Goal: Task Accomplishment & Management: Complete application form

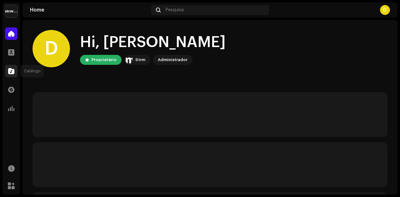
click at [10, 71] on span at bounding box center [11, 71] width 6 height 5
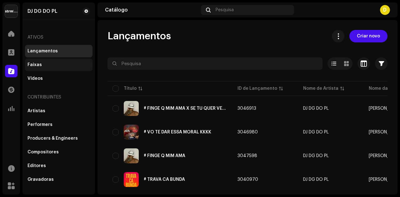
click at [47, 62] on div "Faixas" at bounding box center [58, 64] width 62 height 5
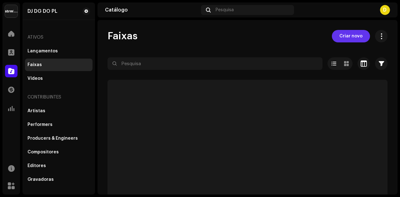
click at [355, 40] on span "Criar novo" at bounding box center [350, 36] width 23 height 12
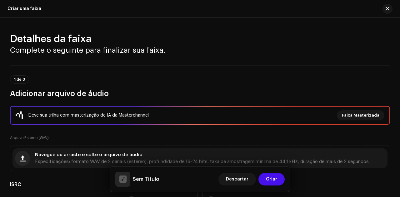
scroll to position [398, 0]
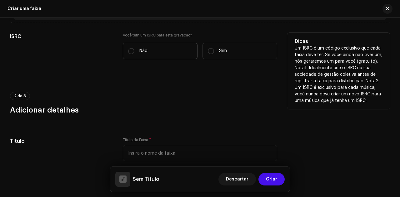
click at [154, 48] on label "Não" at bounding box center [160, 51] width 75 height 17
click at [134, 48] on input "Não" at bounding box center [131, 51] width 6 height 6
radio input "true"
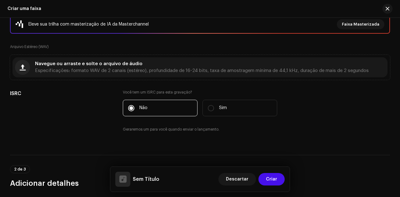
scroll to position [86, 0]
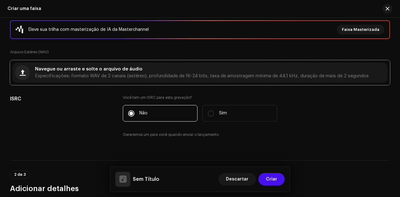
click at [162, 70] on div "Navegue ou arraste e solte o arquivo de áudio Especificações: formato WAV de 2 …" at bounding box center [201, 72] width 333 height 11
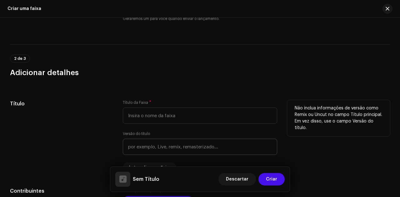
scroll to position [242, 0]
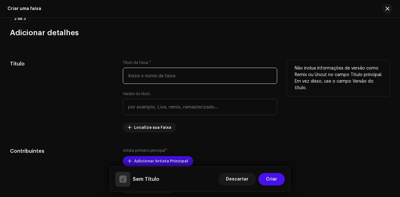
click at [178, 72] on input "text" at bounding box center [200, 76] width 154 height 16
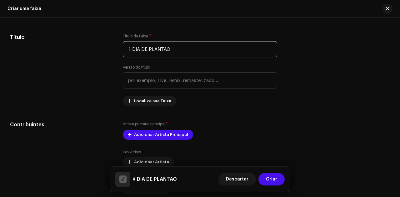
scroll to position [305, 0]
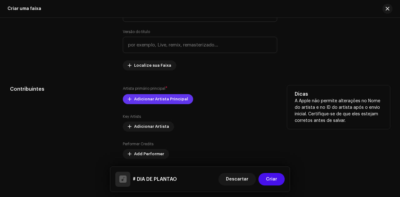
type input "# DIA DE PLANTAO"
click at [173, 98] on span "Adicionar Artista Principal" at bounding box center [161, 99] width 54 height 12
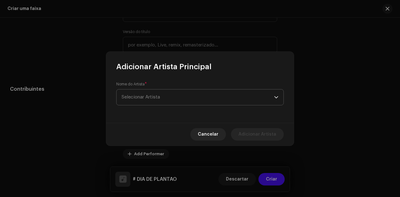
click at [195, 96] on span "Selecionar Artista" at bounding box center [197, 98] width 152 height 16
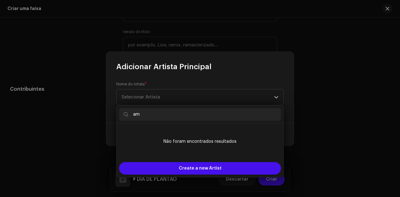
type input "a"
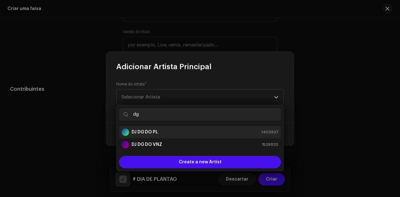
type input "dg"
click at [167, 131] on div "DJ DG DO PL 1403937" at bounding box center [199, 132] width 157 height 7
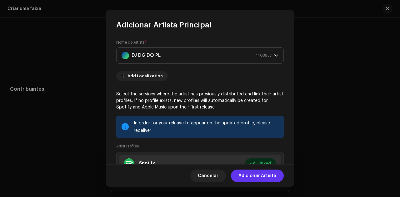
click at [248, 178] on span "Adicionar Artista" at bounding box center [257, 176] width 38 height 12
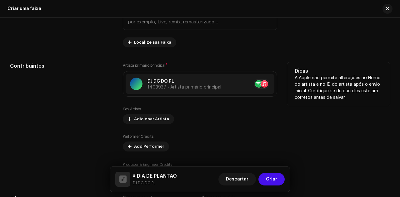
scroll to position [336, 0]
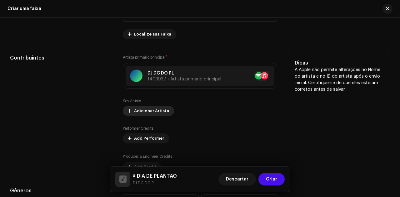
click at [154, 110] on span "Adicionar Artista" at bounding box center [151, 111] width 35 height 12
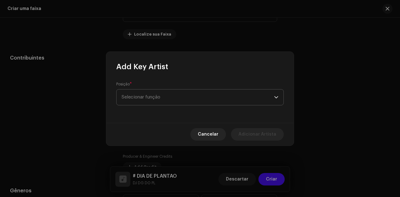
click at [189, 98] on span "Selecionar função" at bounding box center [197, 98] width 152 height 16
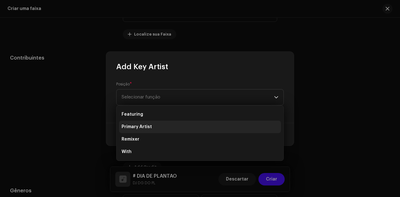
click at [157, 127] on li "Primary Artist" at bounding box center [200, 127] width 162 height 12
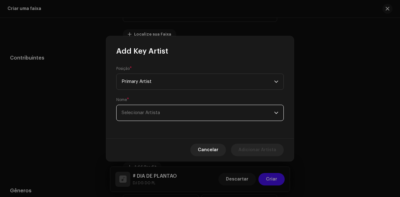
click at [158, 117] on span "Selecionar Artista" at bounding box center [197, 113] width 152 height 16
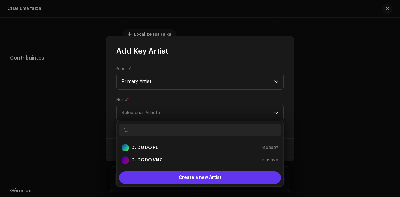
click at [224, 175] on div "Create a new Artist" at bounding box center [200, 178] width 162 height 12
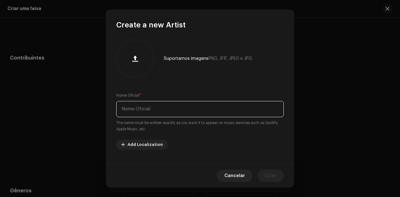
click at [162, 103] on input "text" at bounding box center [199, 109] width 167 height 16
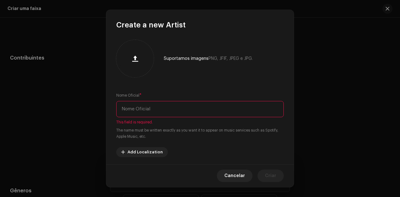
drag, startPoint x: 172, startPoint y: 115, endPoint x: 137, endPoint y: 85, distance: 45.8
click at [137, 85] on div "Suportamos imagens PNG, JFIF, JPEG e JPG. Nome Oficial * This field is required…" at bounding box center [199, 97] width 187 height 135
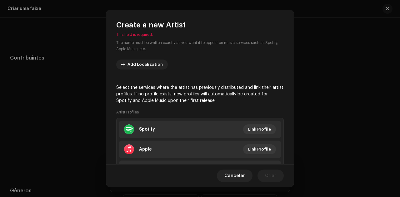
scroll to position [94, 0]
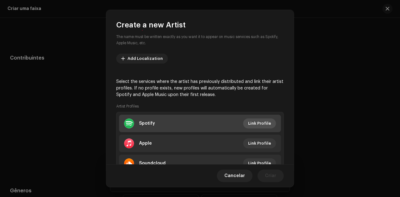
click at [260, 125] on span "Link Profile" at bounding box center [259, 123] width 23 height 12
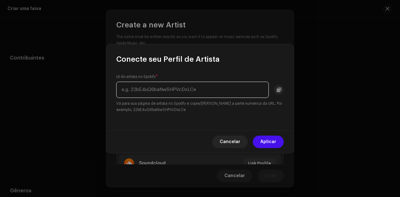
paste input "artist/4hf1oQ7TfeMvvauzl9oPh1"
click at [242, 90] on input "artist/4hf1oQ7TfeMvvauzl9oPh1" at bounding box center [192, 90] width 152 height 16
click at [134, 90] on input "artist/4hf1oQ7TfeMvvauzl9oPh1" at bounding box center [192, 90] width 152 height 16
type input "4hf1oQ7TfeMvvauzl9oPh1"
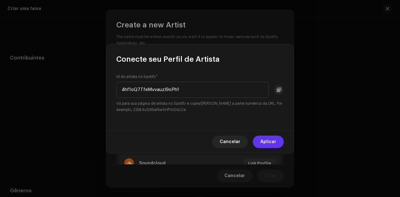
click at [281, 145] on button "Aplicar" at bounding box center [268, 142] width 31 height 12
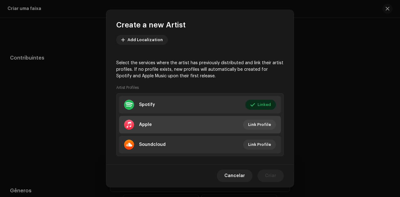
scroll to position [121, 0]
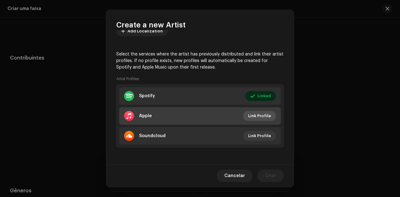
click at [255, 115] on span "Link Profile" at bounding box center [259, 116] width 23 height 12
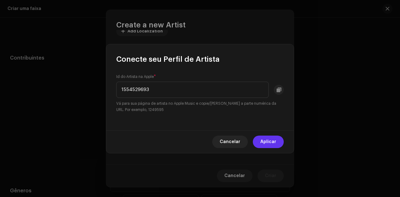
type input "1554529693"
click at [273, 140] on span "Aplicar" at bounding box center [268, 142] width 16 height 12
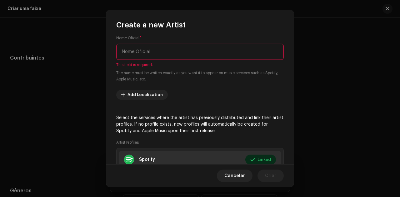
scroll to position [0, 0]
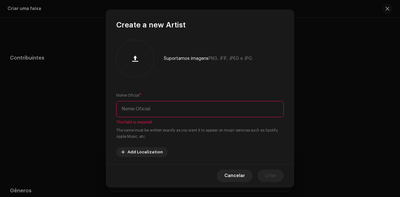
paste input "Amargo Cdb"
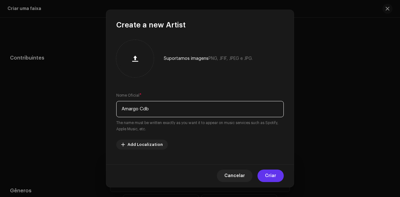
type input "Amargo Cdb"
click at [275, 177] on span "Criar" at bounding box center [270, 176] width 11 height 12
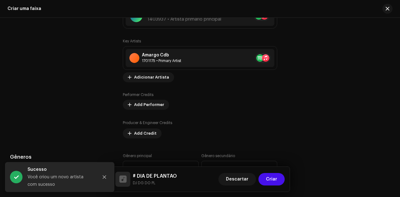
scroll to position [430, 0]
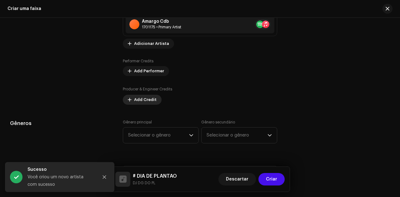
click at [142, 97] on span "Add Credit" at bounding box center [145, 100] width 22 height 12
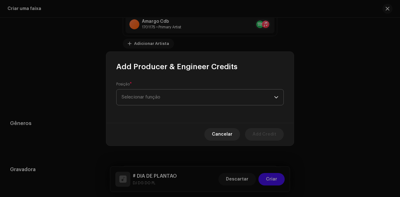
click at [160, 96] on span "Selecionar função" at bounding box center [197, 98] width 152 height 16
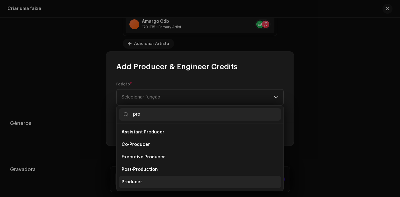
type input "pro"
click at [142, 180] on li "Producer" at bounding box center [200, 182] width 162 height 12
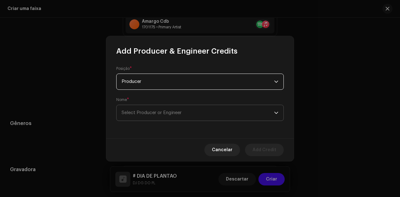
click at [139, 110] on span "Select Producer or Engineer" at bounding box center [197, 113] width 152 height 16
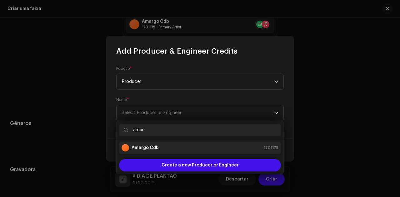
type input "amar"
click at [187, 144] on div "Amargo Cdb 1701175" at bounding box center [199, 147] width 157 height 7
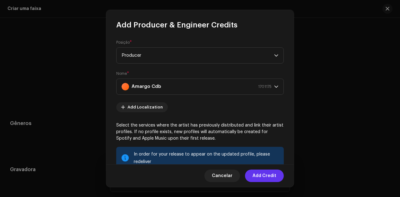
click at [268, 178] on span "Add Credit" at bounding box center [264, 176] width 24 height 12
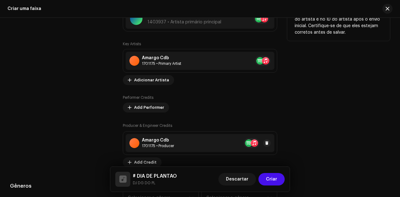
scroll to position [398, 0]
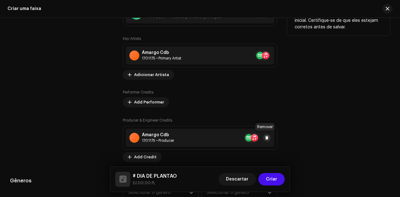
click at [265, 136] on span at bounding box center [267, 137] width 4 height 5
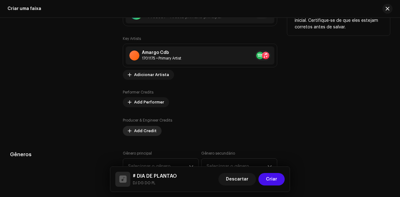
click at [148, 132] on span "Add Credit" at bounding box center [145, 131] width 22 height 12
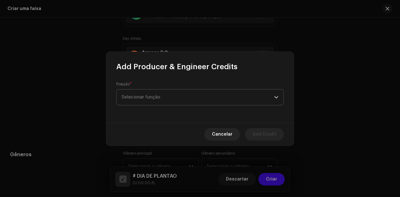
click at [164, 96] on span "Selecionar função" at bounding box center [197, 98] width 152 height 16
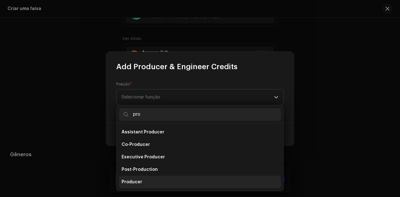
type input "pro"
click at [149, 178] on li "Producer" at bounding box center [200, 182] width 162 height 12
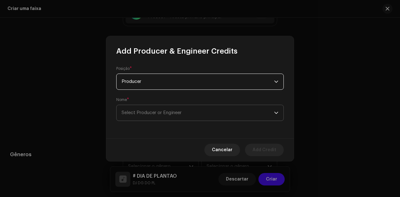
click at [157, 114] on span "Select Producer or Engineer" at bounding box center [151, 113] width 60 height 5
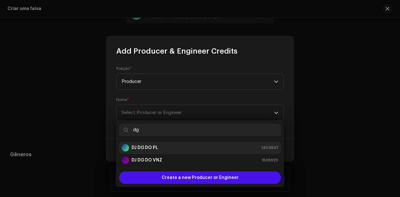
type input "dg"
click at [172, 147] on div "DJ DG DO PL 1403937" at bounding box center [199, 147] width 157 height 7
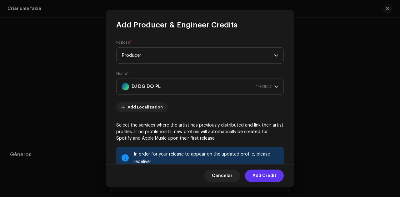
click at [263, 179] on span "Add Credit" at bounding box center [264, 176] width 24 height 12
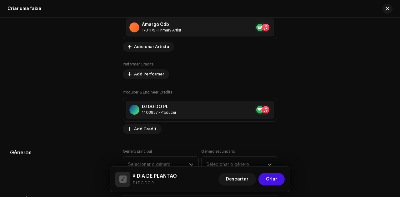
scroll to position [430, 0]
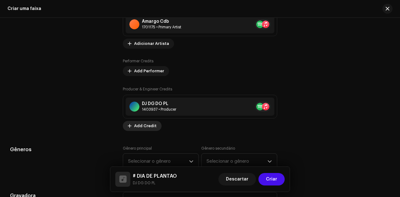
click at [145, 126] on span "Add Credit" at bounding box center [145, 126] width 22 height 12
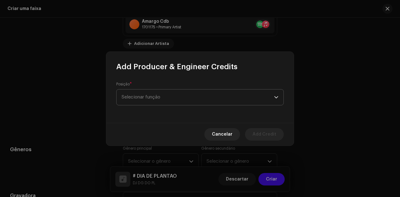
click at [164, 99] on span "Selecionar função" at bounding box center [197, 98] width 152 height 16
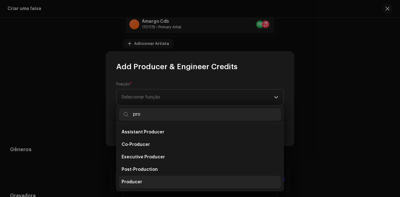
type input "pro"
click at [150, 177] on li "Producer" at bounding box center [200, 182] width 162 height 12
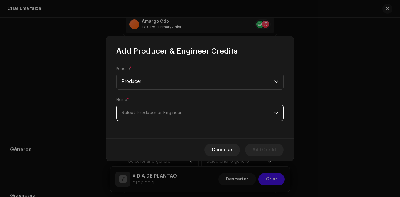
click at [150, 113] on span "Select Producer or Engineer" at bounding box center [151, 113] width 60 height 5
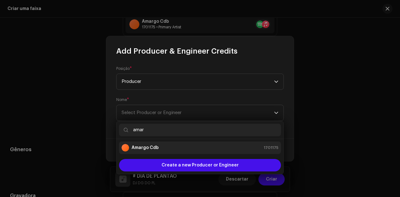
type input "amar"
click at [167, 148] on div "Amargo Cdb 1701175" at bounding box center [199, 147] width 157 height 7
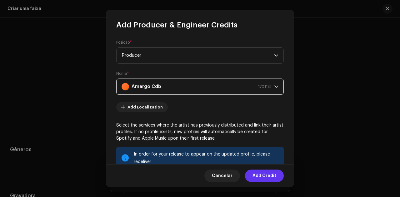
click at [271, 176] on span "Add Credit" at bounding box center [264, 176] width 24 height 12
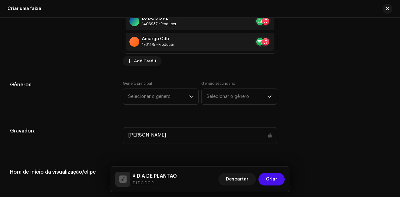
scroll to position [523, 0]
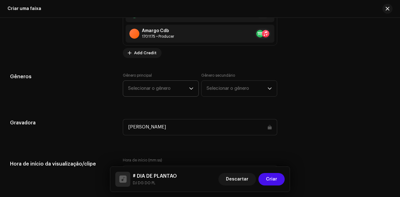
click at [142, 86] on span "Selecionar o gênero" at bounding box center [158, 89] width 61 height 16
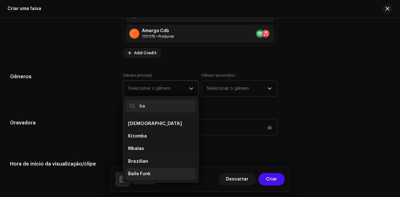
type input "ba"
click at [162, 168] on li "Baile Funk" at bounding box center [160, 174] width 70 height 12
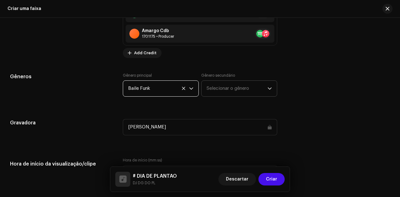
click at [226, 85] on span "Selecionar o gênero" at bounding box center [236, 89] width 61 height 16
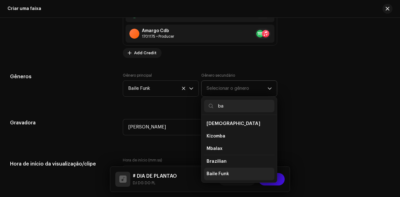
type input "ba"
click at [232, 168] on li "Baile Funk" at bounding box center [239, 174] width 70 height 12
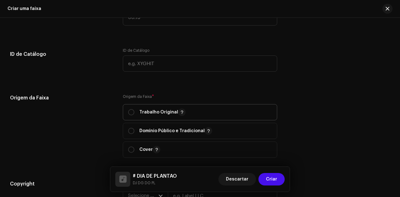
click at [153, 109] on p "Trabalho Original" at bounding box center [162, 112] width 46 height 7
radio input "true"
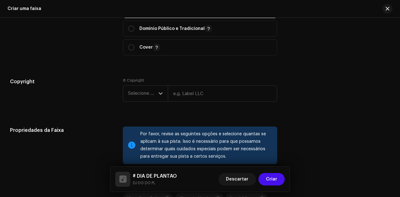
scroll to position [804, 0]
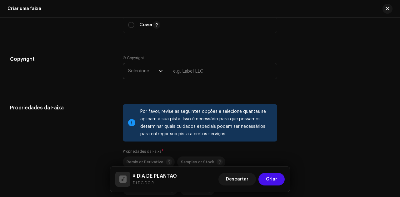
click at [144, 72] on span "Selecione o ano" at bounding box center [143, 71] width 30 height 16
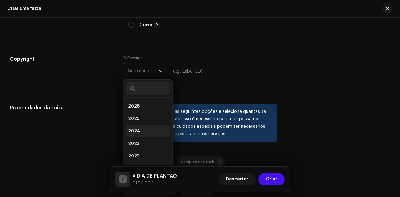
drag, startPoint x: 150, startPoint y: 130, endPoint x: 189, endPoint y: 115, distance: 42.3
click at [150, 130] on li "2024" at bounding box center [147, 131] width 44 height 12
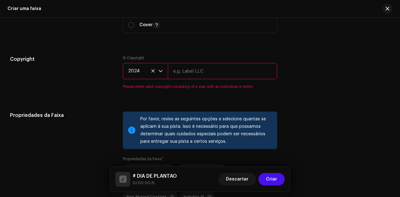
drag, startPoint x: 208, startPoint y: 68, endPoint x: 213, endPoint y: 75, distance: 8.2
click at [208, 68] on input "text" at bounding box center [222, 71] width 109 height 16
type input "DJ DG DO PL"
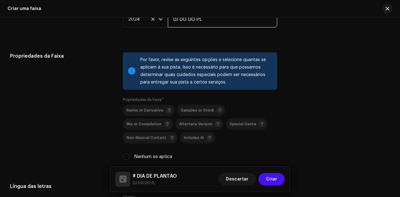
scroll to position [898, 0]
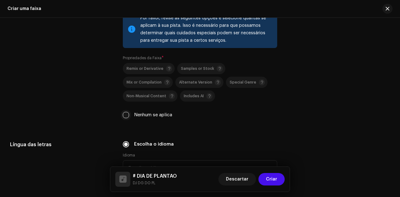
click at [124, 114] on input "Nenhum se aplica" at bounding box center [126, 115] width 6 height 6
checkbox input "true"
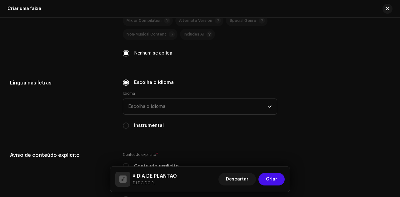
scroll to position [960, 0]
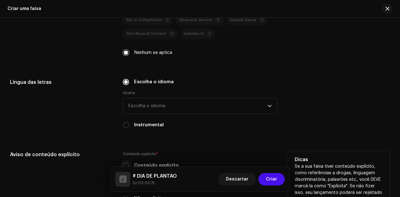
click at [124, 163] on input "Conteúdo explícito" at bounding box center [126, 166] width 6 height 6
radio input "true"
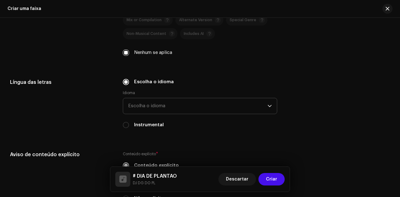
click at [166, 104] on span "Escolha o idioma" at bounding box center [197, 106] width 139 height 16
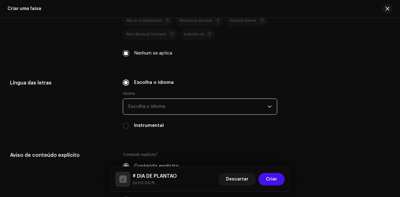
click at [162, 109] on span "Escolha o idioma" at bounding box center [197, 107] width 139 height 16
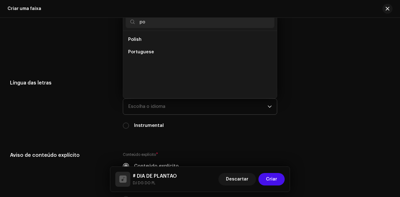
scroll to position [0, 0]
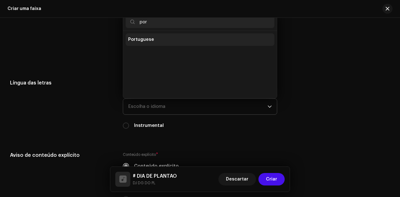
type input "por"
click at [158, 39] on li "Portuguese" at bounding box center [199, 39] width 149 height 12
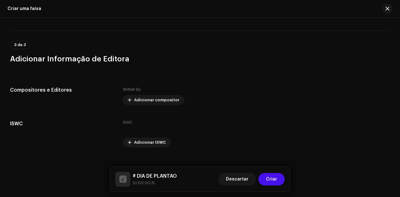
scroll to position [1228, 0]
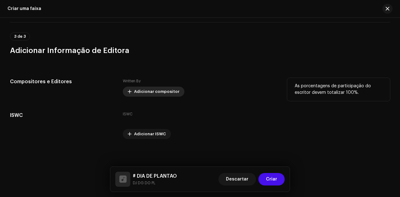
click at [158, 90] on span "Adicionar compositor" at bounding box center [156, 92] width 45 height 12
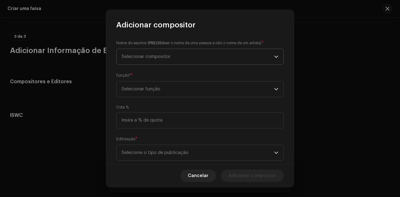
click at [187, 58] on span "Selecionar compositor" at bounding box center [197, 57] width 152 height 16
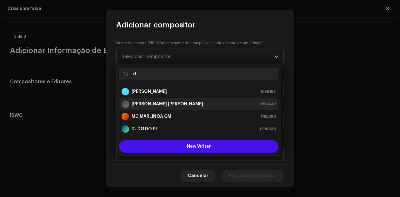
type input "d"
click at [171, 105] on strong "[PERSON_NAME] [PERSON_NAME]" at bounding box center [166, 104] width 71 height 6
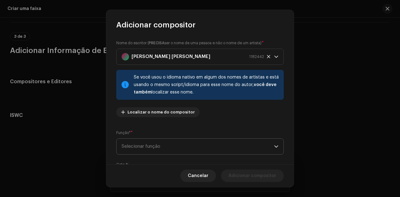
click at [191, 151] on span "Selecionar função" at bounding box center [197, 147] width 152 height 16
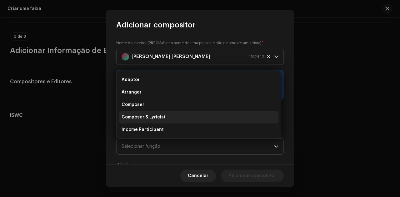
scroll to position [10, 0]
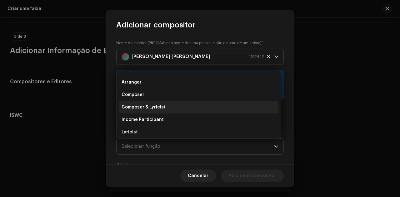
click at [165, 106] on li "Composer & Lyricist" at bounding box center [198, 107] width 159 height 12
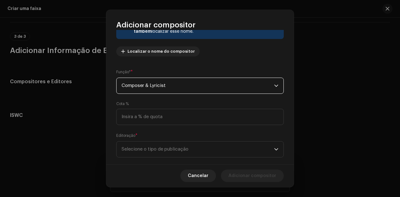
scroll to position [61, 0]
click at [183, 150] on span "Selecione o tipo de publicação" at bounding box center [197, 149] width 152 height 16
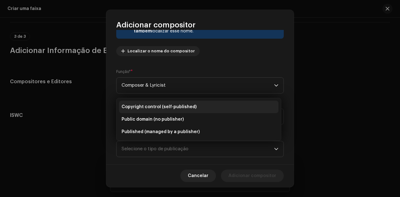
click at [165, 105] on span "Copyright control (self-published)" at bounding box center [158, 107] width 75 height 6
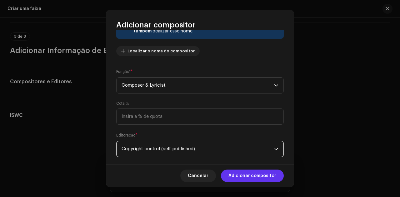
click at [244, 175] on span "Adicionar compositor" at bounding box center [252, 176] width 48 height 12
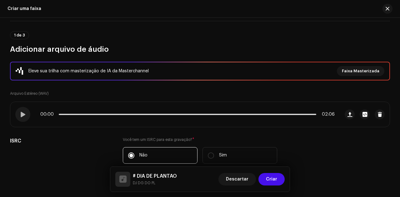
scroll to position [42, 0]
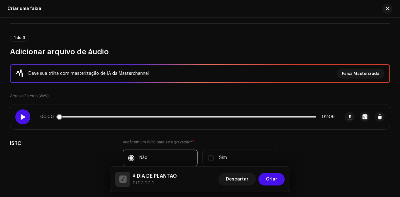
click at [20, 115] on span at bounding box center [22, 117] width 5 height 5
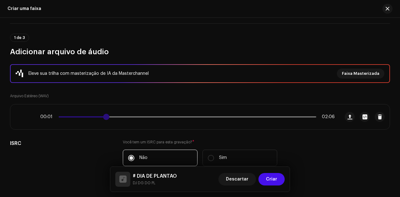
drag, startPoint x: 106, startPoint y: 117, endPoint x: 116, endPoint y: 118, distance: 9.1
click at [109, 118] on span at bounding box center [106, 117] width 6 height 6
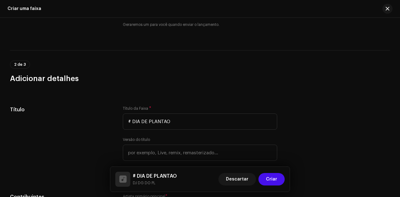
scroll to position [198, 0]
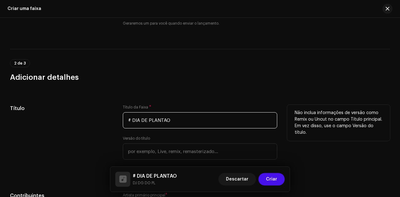
click at [173, 117] on input "# DIA DE PLANTAO" at bounding box center [200, 120] width 154 height 16
click at [181, 119] on input "# DIA DE PLANTA^^A^~aãÃ" at bounding box center [200, 120] width 154 height 16
click at [180, 118] on input "# DIA DE PLANTAÃ" at bounding box center [200, 120] width 154 height 16
click at [164, 119] on input "# DIA DE PLANTAÃ" at bounding box center [200, 120] width 154 height 16
click at [185, 123] on input "# DIA DE PLANTÃ" at bounding box center [200, 120] width 154 height 16
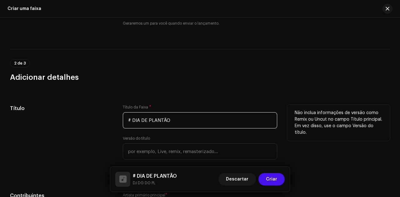
drag, startPoint x: 182, startPoint y: 121, endPoint x: 106, endPoint y: 121, distance: 75.9
click at [106, 121] on div "Título Título da Faixa * # DIA DE PLANTÃO Versão do título Localize sua Faixa N…" at bounding box center [200, 141] width 380 height 72
click at [197, 120] on input "# DIA DE PLANTÃO" at bounding box center [200, 120] width 154 height 16
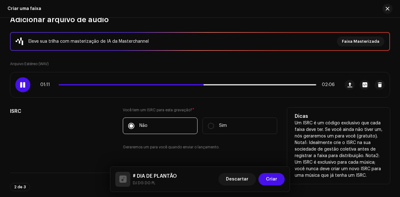
scroll to position [73, 0]
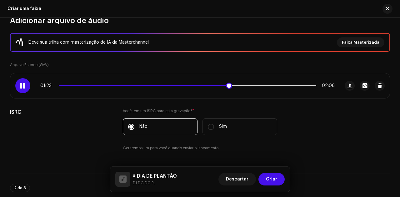
type input "# DIA DE PLANTÃO"
click at [24, 82] on div at bounding box center [22, 85] width 15 height 15
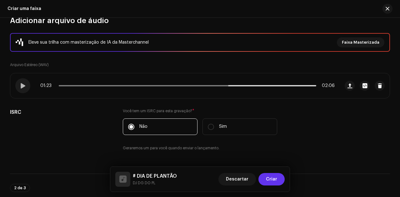
click at [271, 175] on span "Criar" at bounding box center [271, 179] width 11 height 12
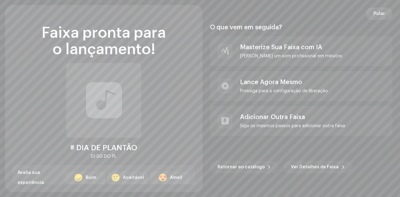
click at [375, 13] on span "Pular" at bounding box center [379, 13] width 12 height 12
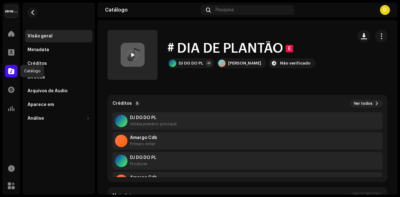
click at [10, 69] on span at bounding box center [11, 71] width 6 height 5
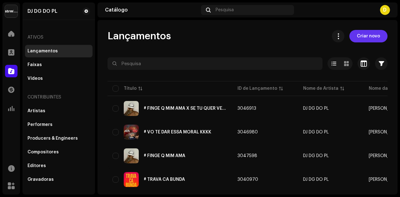
click at [362, 40] on span "Criar novo" at bounding box center [368, 36] width 23 height 12
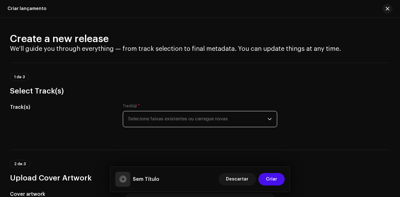
click at [227, 124] on span "Selecione faixas existentes ou carregue novas" at bounding box center [197, 119] width 139 height 16
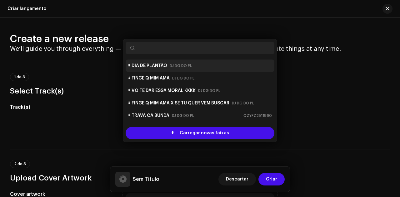
click at [201, 64] on div "# DIA DE PLANTÃO DJ DG DO PL" at bounding box center [200, 66] width 144 height 10
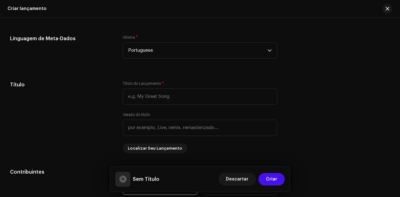
scroll to position [562, 0]
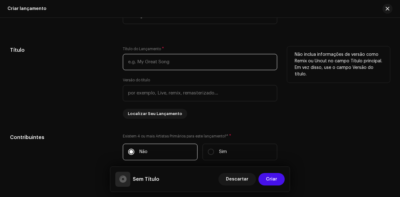
click at [164, 61] on input "text" at bounding box center [200, 62] width 154 height 16
paste input "# DIA DE PLANTÃO"
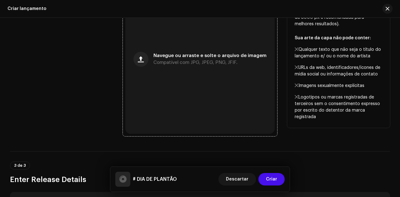
scroll to position [219, 0]
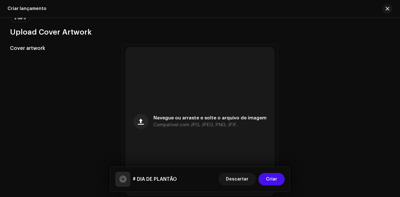
type input "# DIA DE PLANTÃO"
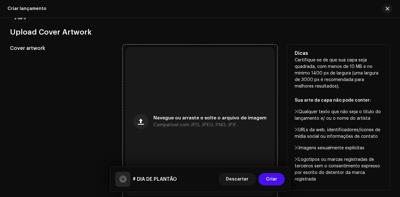
click at [204, 96] on div "Navegue ou arraste e solte o arquivo de imagem Compatível com JPG, JPEG, PNG, J…" at bounding box center [199, 121] width 149 height 149
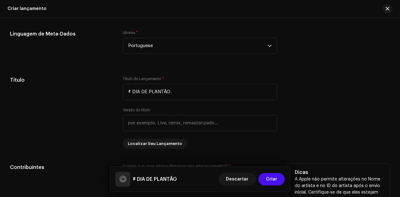
scroll to position [656, 0]
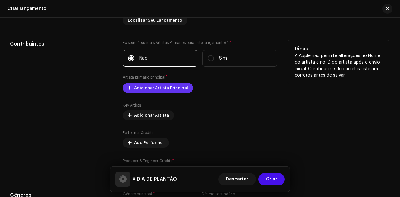
click at [168, 88] on span "Adicionar Artista Principal" at bounding box center [161, 88] width 54 height 12
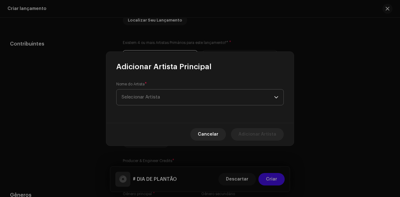
click at [192, 97] on span "Selecionar Artista" at bounding box center [197, 98] width 152 height 16
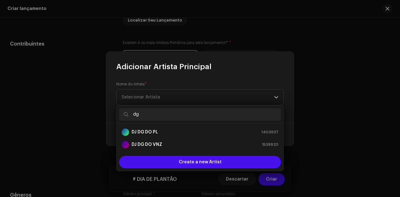
scroll to position [0, 0]
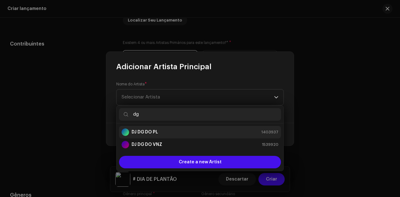
type input "dg"
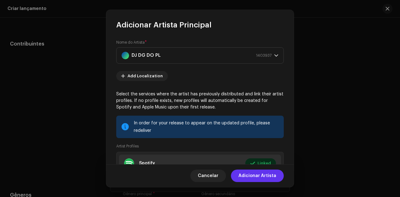
click at [255, 173] on span "Adicionar Artista" at bounding box center [257, 176] width 38 height 12
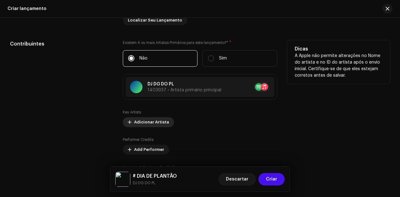
click at [163, 122] on span "Adicionar Artista" at bounding box center [151, 122] width 35 height 12
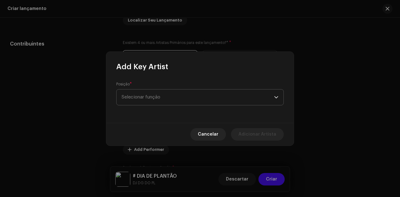
click at [174, 94] on span "Selecionar função" at bounding box center [197, 98] width 152 height 16
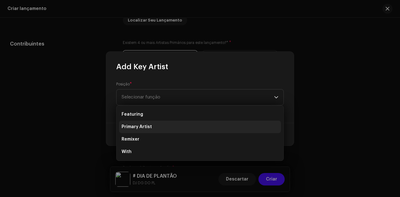
click at [170, 122] on li "Primary Artist" at bounding box center [200, 127] width 162 height 12
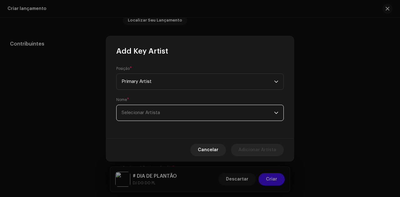
click at [156, 113] on span "Selecionar Artista" at bounding box center [140, 113] width 38 height 5
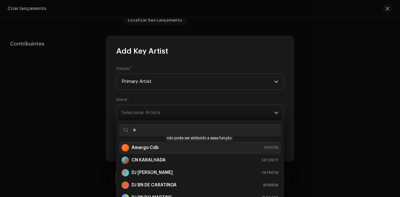
type input "a"
click at [165, 147] on div "Amargo Cdb 1701175" at bounding box center [199, 147] width 157 height 7
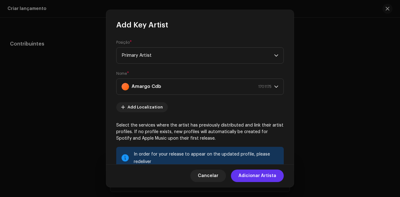
click at [259, 178] on span "Adicionar Artista" at bounding box center [257, 176] width 38 height 12
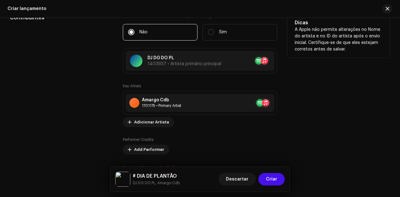
scroll to position [718, 0]
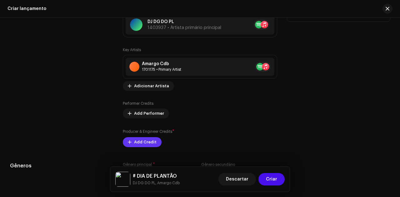
click at [148, 141] on span "Add Credit" at bounding box center [145, 142] width 22 height 12
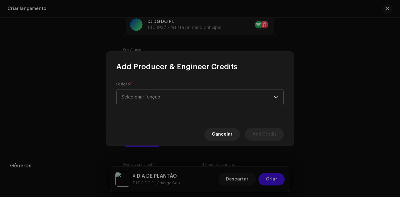
click at [164, 96] on span "Selecionar função" at bounding box center [197, 98] width 152 height 16
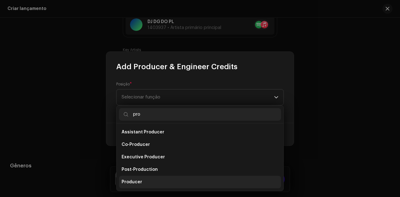
type input "pro"
click at [145, 178] on li "Producer" at bounding box center [200, 182] width 162 height 12
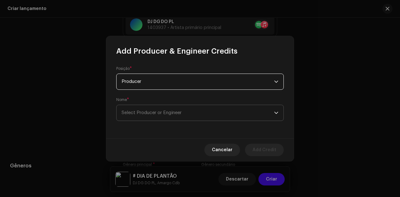
click at [145, 111] on span "Select Producer or Engineer" at bounding box center [151, 113] width 60 height 5
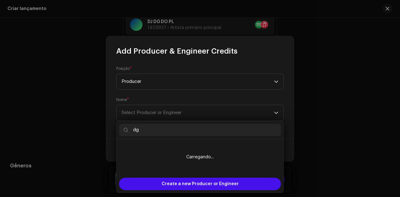
scroll to position [0, 0]
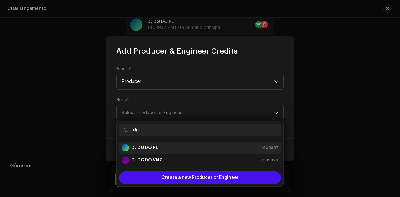
type input "dg"
click at [162, 147] on div "DJ DG DO PL 1403937" at bounding box center [199, 147] width 157 height 7
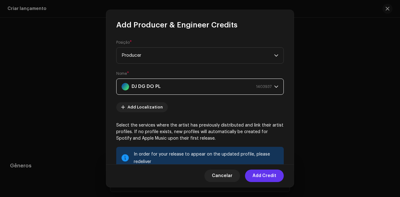
click at [259, 177] on span "Add Credit" at bounding box center [264, 176] width 24 height 12
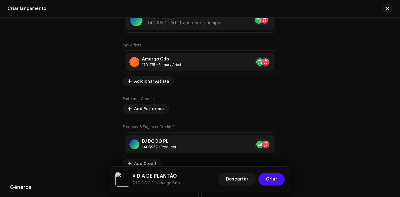
scroll to position [749, 0]
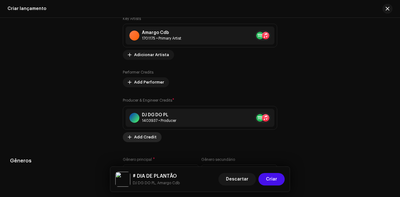
click at [154, 136] on button "Add Credit" at bounding box center [142, 137] width 39 height 10
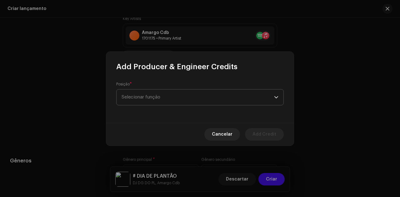
click at [165, 96] on span "Selecionar função" at bounding box center [197, 98] width 152 height 16
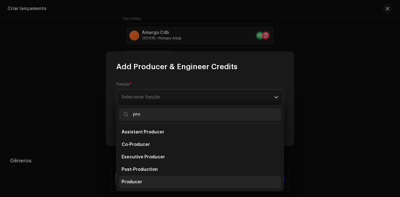
type input "pro"
click at [136, 179] on li "Producer" at bounding box center [200, 182] width 162 height 12
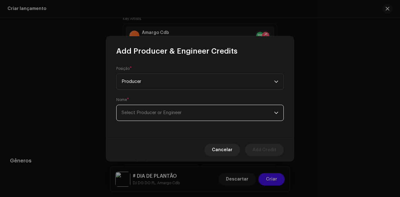
click at [137, 113] on span "Select Producer or Engineer" at bounding box center [151, 113] width 60 height 5
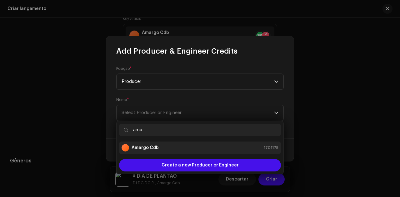
type input "ama"
click at [161, 144] on li "Amargo Cdb 1701175" at bounding box center [200, 148] width 162 height 12
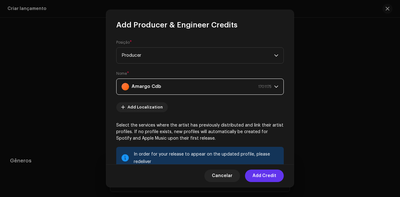
click at [256, 178] on span "Add Credit" at bounding box center [264, 176] width 24 height 12
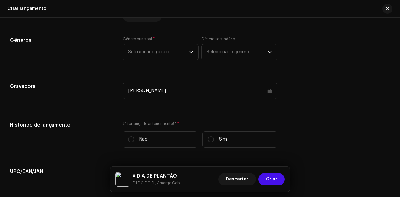
scroll to position [874, 0]
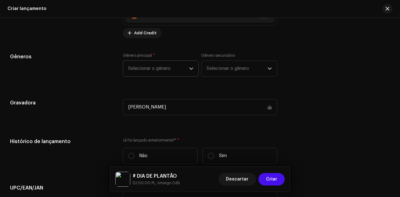
click at [157, 71] on span "Selecionar o gênero" at bounding box center [158, 69] width 61 height 16
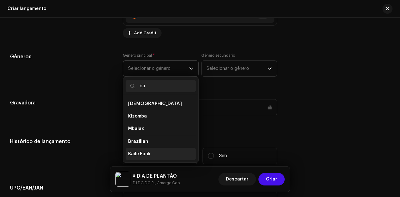
type input "ba"
click at [168, 149] on li "Baile Funk" at bounding box center [160, 154] width 70 height 12
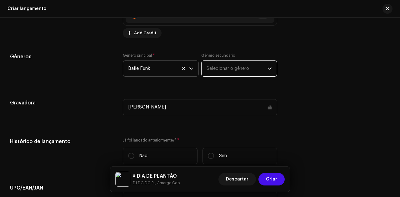
click at [222, 70] on span "Selecionar o gênero" at bounding box center [236, 69] width 61 height 16
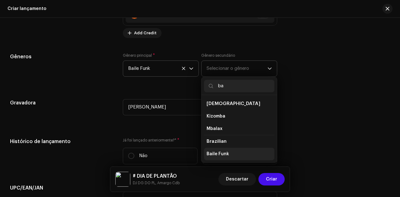
type input "ba"
click at [225, 148] on li "Baile Funk" at bounding box center [239, 154] width 70 height 12
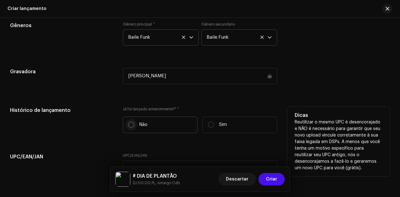
click at [130, 122] on input "Não" at bounding box center [131, 125] width 6 height 6
radio input "true"
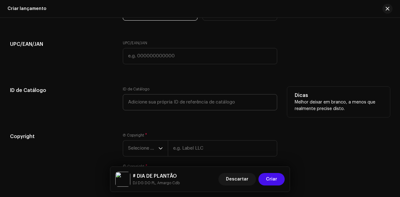
scroll to position [1061, 0]
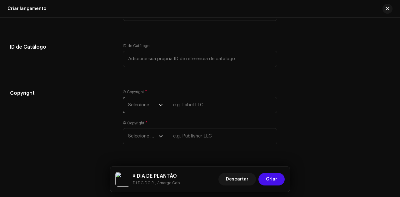
click at [152, 100] on span "Selecione o ano" at bounding box center [143, 105] width 30 height 16
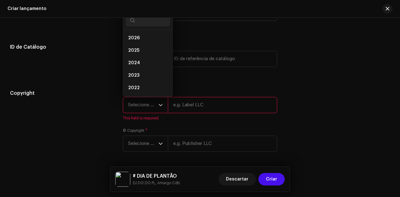
scroll to position [10, 0]
click at [139, 53] on li "2024" at bounding box center [147, 53] width 44 height 12
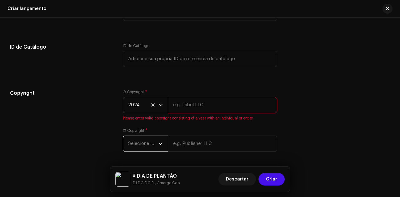
click at [149, 142] on span "Selecione o ano" at bounding box center [143, 144] width 30 height 16
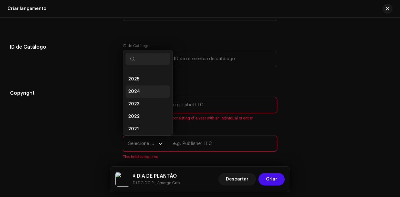
click at [145, 92] on li "2024" at bounding box center [147, 92] width 44 height 12
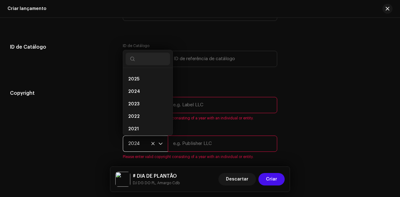
click at [178, 102] on input "text" at bounding box center [222, 105] width 109 height 16
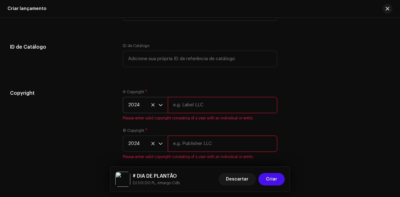
type input "DJ DG DO PL"
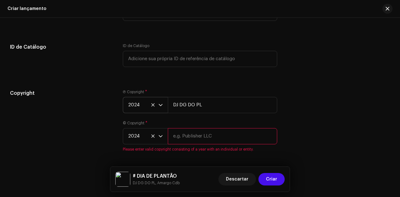
drag, startPoint x: 210, startPoint y: 135, endPoint x: 214, endPoint y: 138, distance: 5.8
click at [210, 135] on input "text" at bounding box center [222, 136] width 109 height 16
type input "DJ DG DO PL"
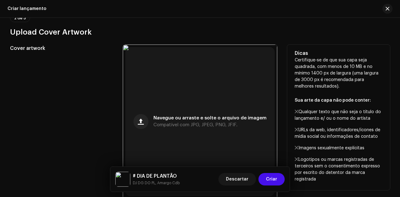
scroll to position [250, 0]
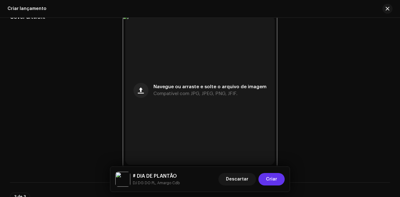
click at [273, 176] on span "Criar" at bounding box center [271, 179] width 11 height 12
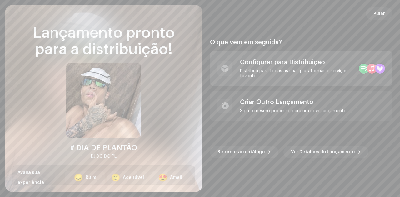
click at [285, 74] on div "Distribua para todas as suas plataformas e serviços favoritos" at bounding box center [297, 74] width 114 height 10
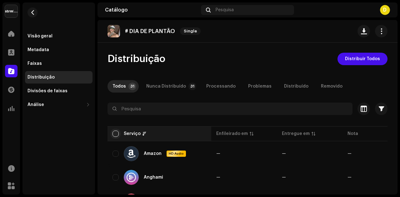
click at [116, 133] on input "checkbox" at bounding box center [115, 134] width 6 height 6
checkbox input "true"
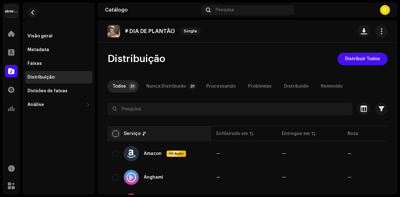
checkbox input "true"
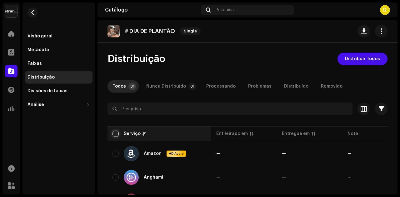
checkbox input "true"
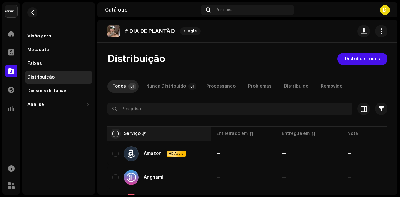
checkbox input "true"
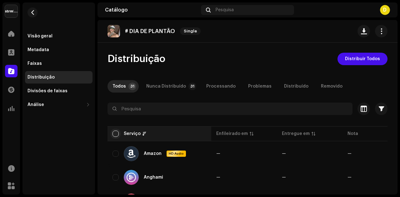
checkbox input "true"
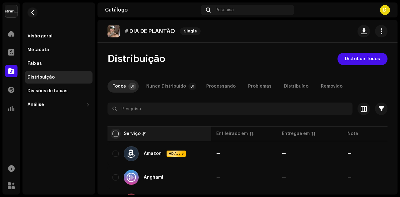
checkbox input "true"
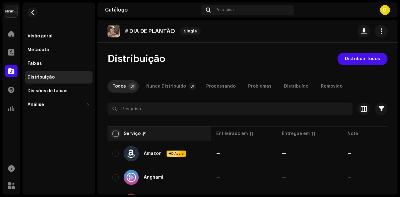
checkbox input "true"
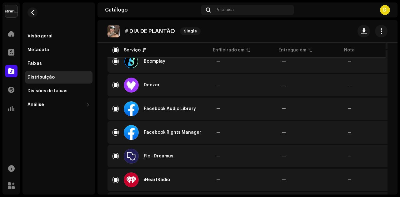
scroll to position [219, 0]
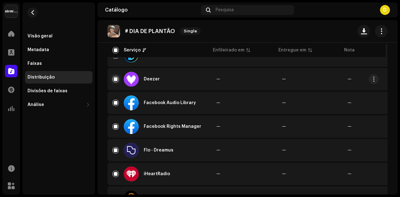
click at [114, 79] on input "Row Selected" at bounding box center [115, 79] width 6 height 6
checkbox input "false"
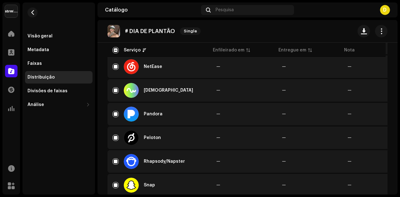
scroll to position [562, 0]
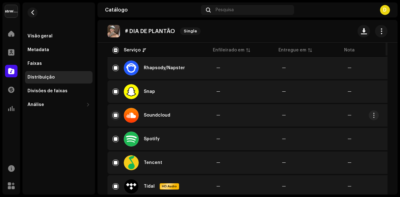
click at [116, 116] on input "Row Selected" at bounding box center [115, 115] width 6 height 6
checkbox input "false"
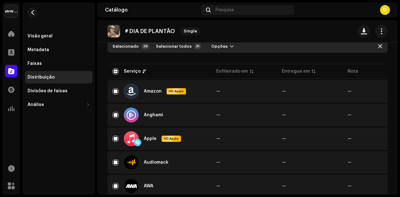
scroll to position [0, 0]
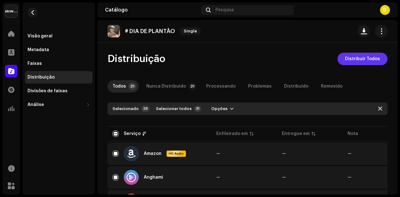
click at [357, 62] on span "Distribuir Todos" at bounding box center [362, 59] width 35 height 12
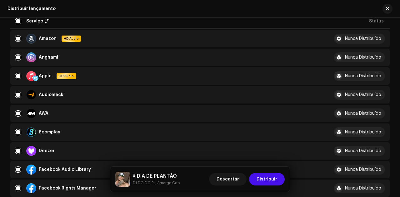
scroll to position [156, 0]
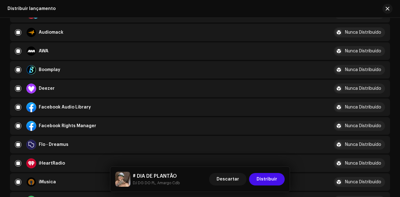
click at [51, 85] on div "Deezer" at bounding box center [40, 89] width 28 height 10
click at [18, 88] on input "checkbox" at bounding box center [18, 89] width 6 height 6
checkbox input "false"
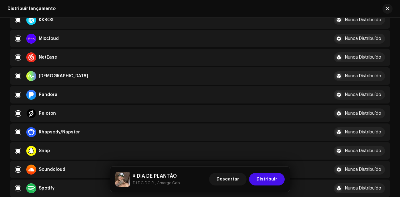
scroll to position [375, 0]
click at [19, 169] on input "Row Selected" at bounding box center [18, 170] width 6 height 6
checkbox input "false"
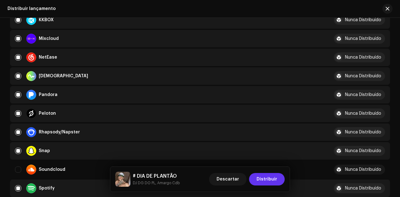
click at [278, 180] on button "Distribuir" at bounding box center [267, 179] width 36 height 12
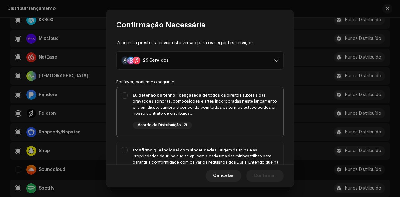
click at [190, 100] on div "Eu detenho ou tenho licença legal de todos os direitos autorais das gravações s…" at bounding box center [205, 104] width 145 height 24
checkbox input "true"
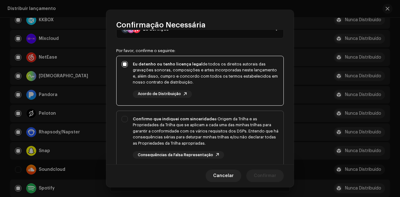
click at [256, 120] on div "Confirmo que indiquei com sinceridade a Origem da Trilha e as Propriedades da T…" at bounding box center [205, 131] width 145 height 31
checkbox input "true"
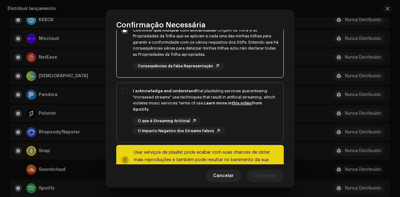
scroll to position [125, 0]
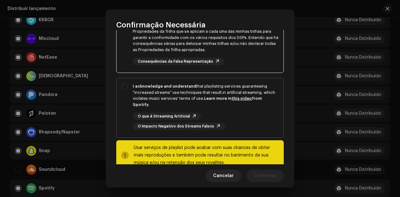
click at [257, 101] on div "I acknowledge and understand that playlisting services guaranteeing "increased …" at bounding box center [205, 95] width 145 height 24
checkbox input "true"
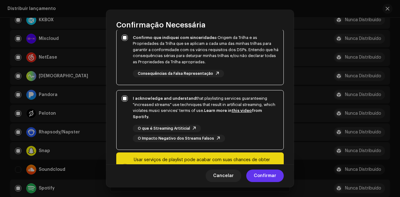
scroll to position [109, 0]
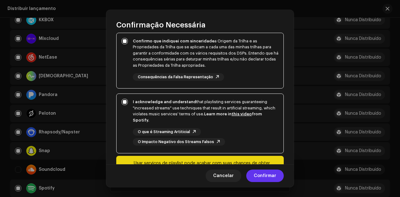
click at [274, 177] on span "Confirmar" at bounding box center [264, 176] width 22 height 12
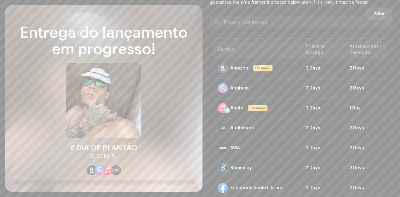
click at [380, 11] on span "Pular" at bounding box center [379, 13] width 12 height 12
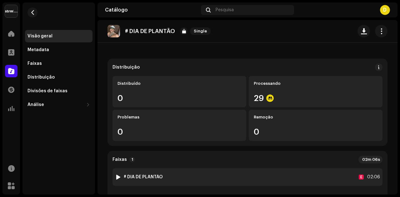
scroll to position [62, 0]
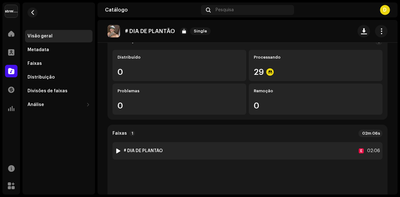
click at [117, 149] on div at bounding box center [118, 151] width 5 height 5
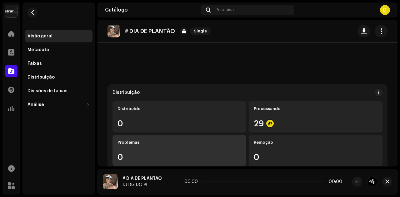
scroll to position [0, 0]
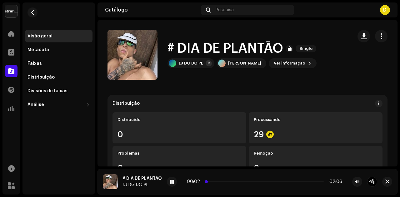
drag, startPoint x: 207, startPoint y: 182, endPoint x: 219, endPoint y: 182, distance: 11.6
click at [219, 182] on p-slider at bounding box center [264, 181] width 118 height 1
click at [216, 181] on div "00:11 02:06" at bounding box center [263, 182] width 158 height 5
drag, startPoint x: 220, startPoint y: 182, endPoint x: 228, endPoint y: 182, distance: 7.8
click at [228, 182] on p-slider at bounding box center [263, 181] width 121 height 1
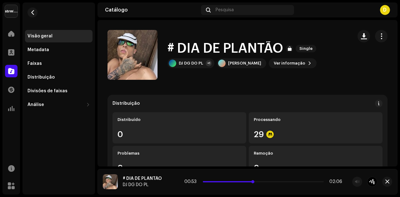
drag, startPoint x: 265, startPoint y: 183, endPoint x: 248, endPoint y: 181, distance: 17.3
click at [249, 181] on div "00:53 02:06" at bounding box center [263, 182] width 158 height 5
drag, startPoint x: 248, startPoint y: 183, endPoint x: 237, endPoint y: 181, distance: 10.7
click at [237, 181] on div "00:45 02:06" at bounding box center [263, 182] width 158 height 5
drag, startPoint x: 239, startPoint y: 182, endPoint x: 234, endPoint y: 181, distance: 5.4
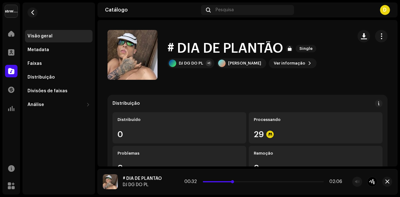
click at [234, 181] on div "00:32 02:06" at bounding box center [263, 182] width 158 height 5
drag, startPoint x: 234, startPoint y: 181, endPoint x: 231, endPoint y: 181, distance: 3.1
click at [231, 181] on span at bounding box center [231, 181] width 3 height 3
drag, startPoint x: 308, startPoint y: 182, endPoint x: 288, endPoint y: 181, distance: 20.3
click at [293, 181] on span at bounding box center [294, 181] width 3 height 3
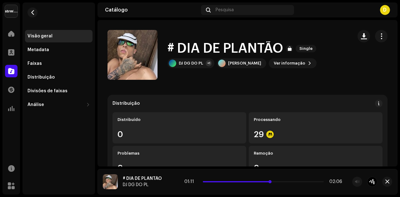
drag, startPoint x: 289, startPoint y: 181, endPoint x: 263, endPoint y: 181, distance: 26.2
click at [263, 181] on div "01:11 02:06" at bounding box center [263, 182] width 158 height 5
drag, startPoint x: 275, startPoint y: 181, endPoint x: 257, endPoint y: 179, distance: 18.0
click at [257, 179] on div "01:15 02:06" at bounding box center [272, 182] width 210 height 10
drag, startPoint x: 260, startPoint y: 182, endPoint x: 234, endPoint y: 182, distance: 25.9
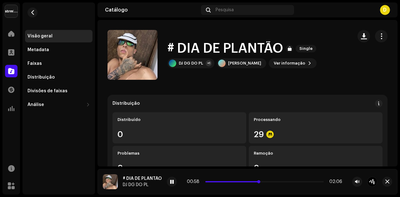
click at [234, 182] on p-slider at bounding box center [264, 181] width 118 height 1
click at [173, 181] on span at bounding box center [172, 182] width 4 height 5
